Goal: Communication & Community: Participate in discussion

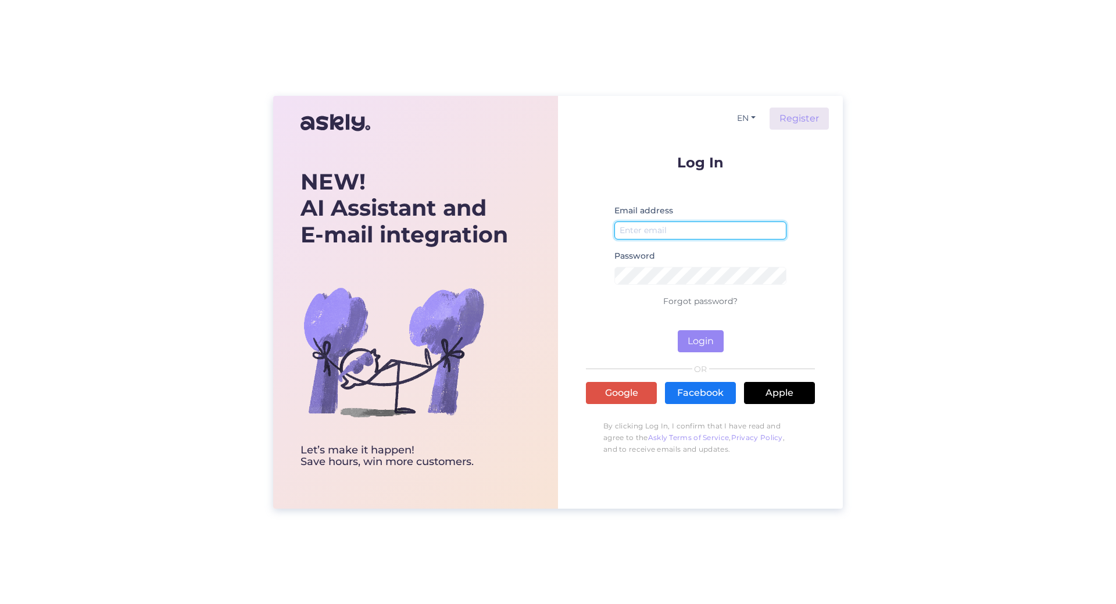
click at [650, 223] on input "email" at bounding box center [700, 230] width 172 height 18
type input "juturobot@kliinikum.ee"
click at [711, 343] on button "Login" at bounding box center [701, 341] width 46 height 22
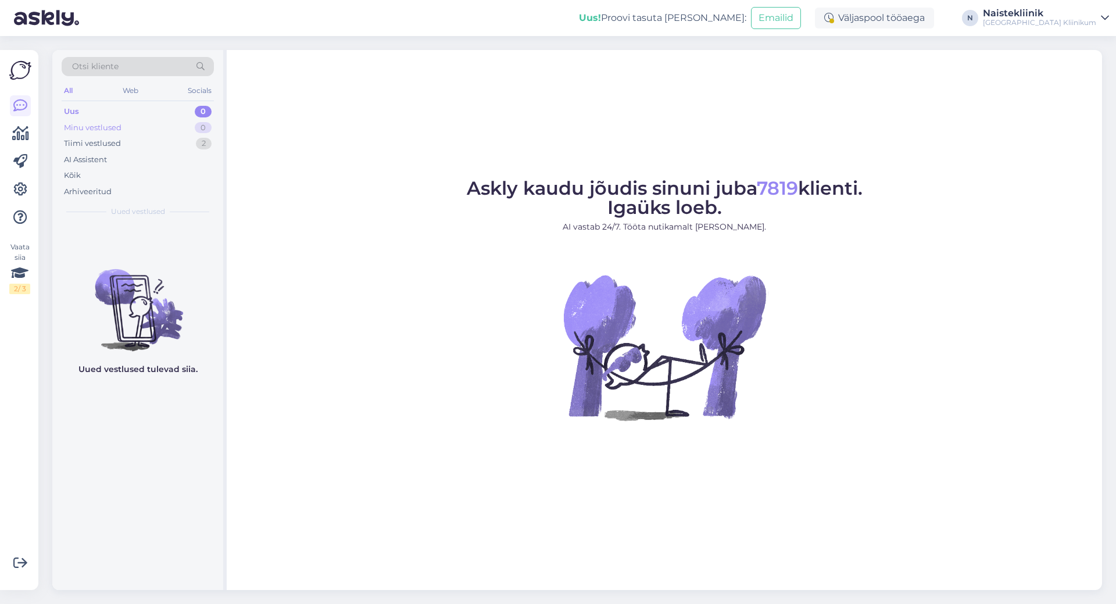
click at [121, 124] on div "Minu vestlused 0" at bounding box center [138, 128] width 152 height 16
click at [108, 144] on div "Tiimi vestlused" at bounding box center [92, 144] width 57 height 12
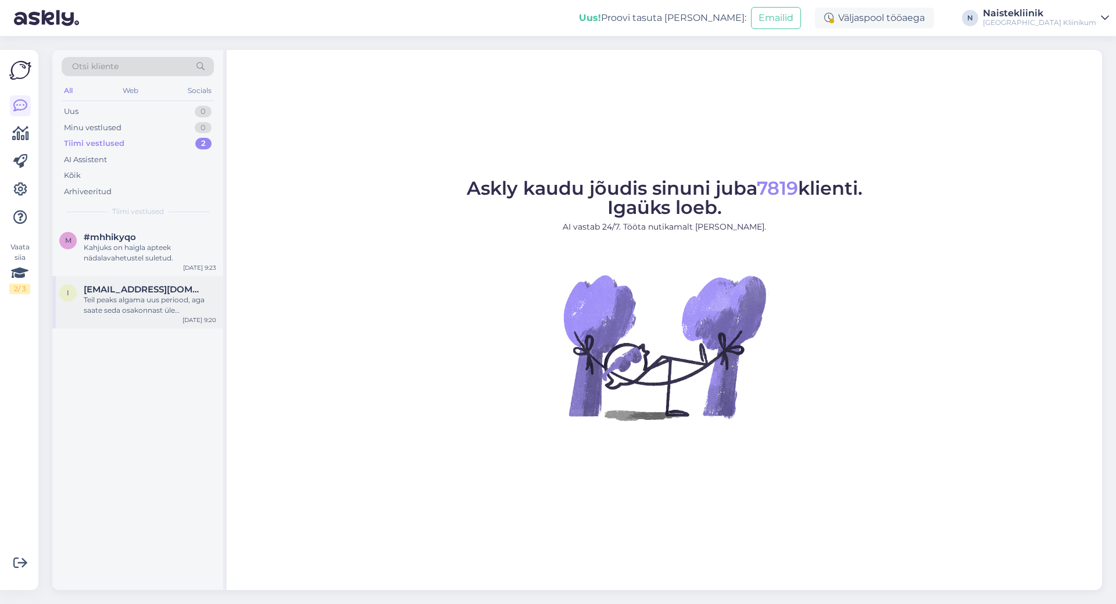
click at [132, 306] on div "Teil peaks algama uus periood, aga saate seda osakonnast üle täpsustada." at bounding box center [150, 305] width 133 height 21
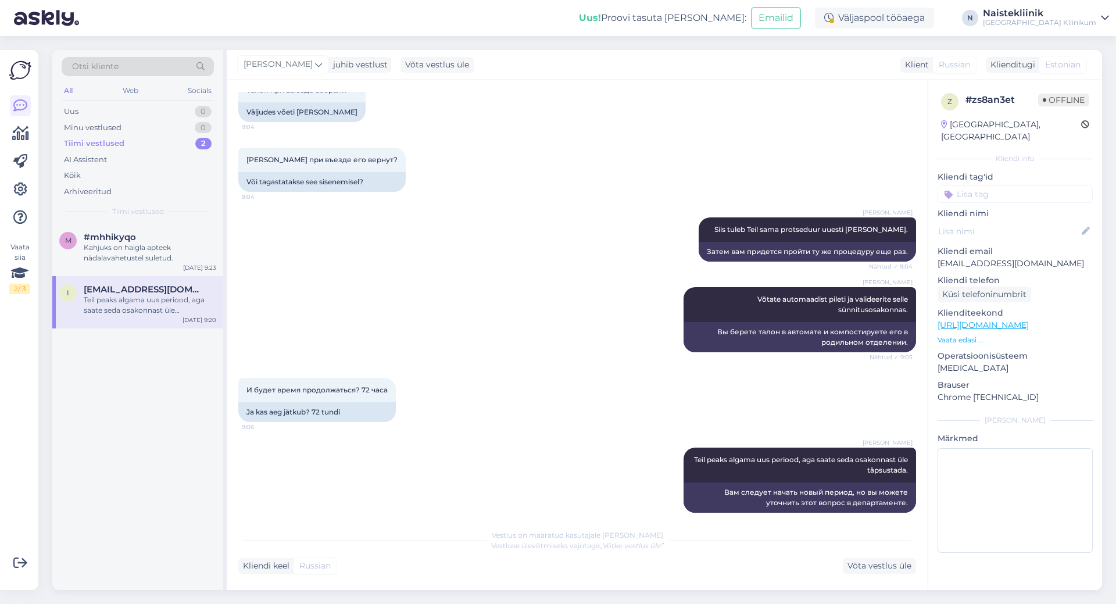
scroll to position [796, 0]
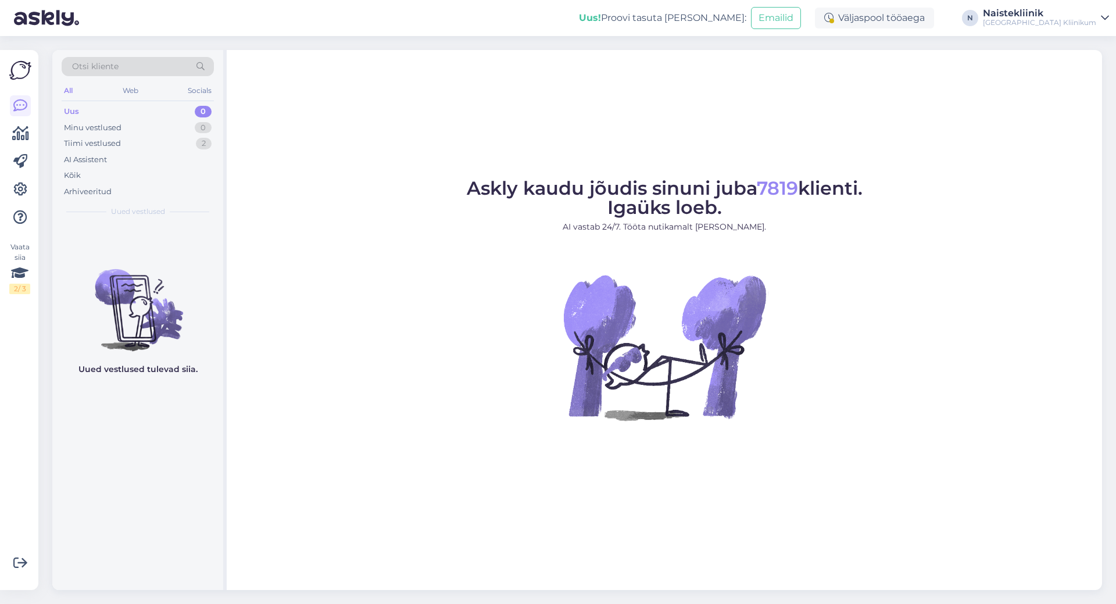
drag, startPoint x: 407, startPoint y: 507, endPoint x: 424, endPoint y: 510, distance: 17.1
click at [424, 510] on div "Askly kaudu jõudis sinuni juba 7819 klienti. Igaüks loeb. AI vastab 24/7. Tööta…" at bounding box center [664, 320] width 875 height 540
